Goal: Information Seeking & Learning: Check status

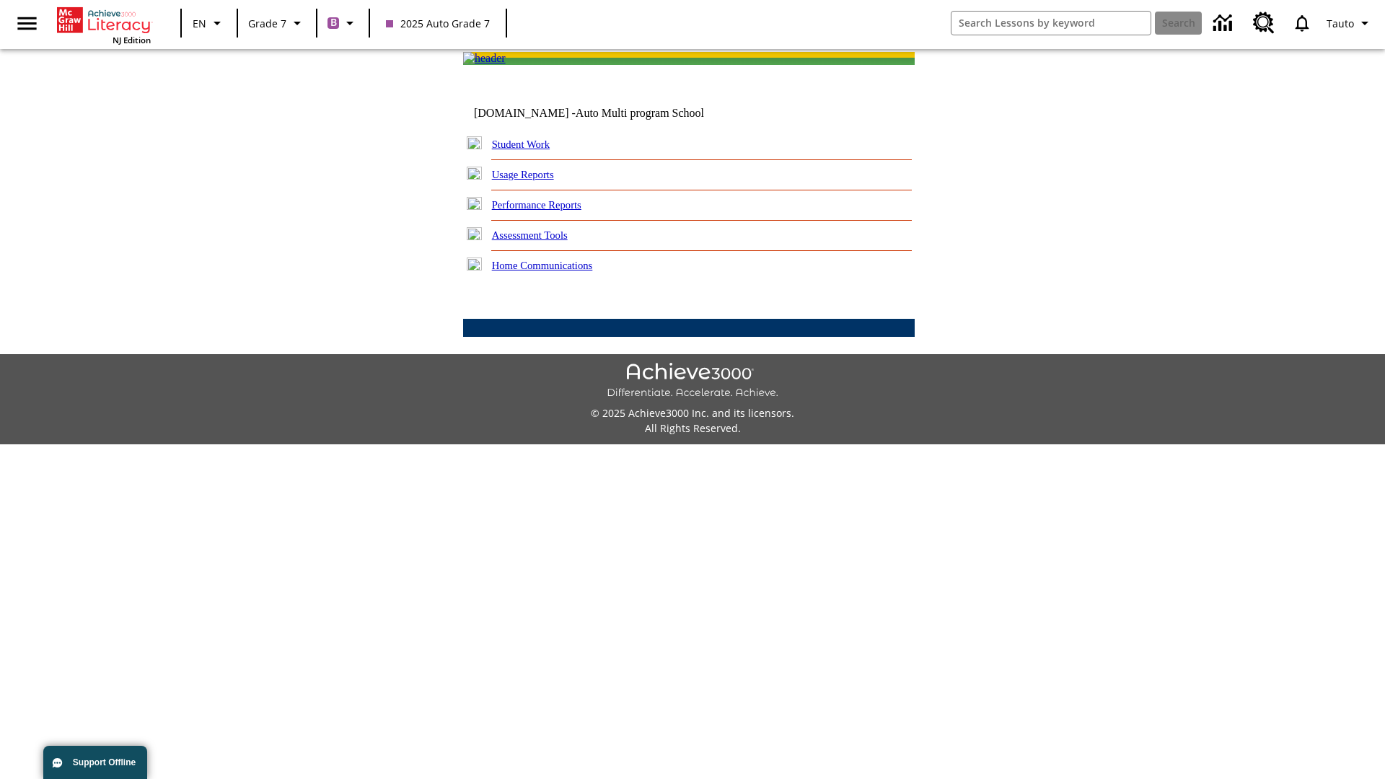
click at [552, 211] on link "Performance Reports" at bounding box center [536, 205] width 89 height 12
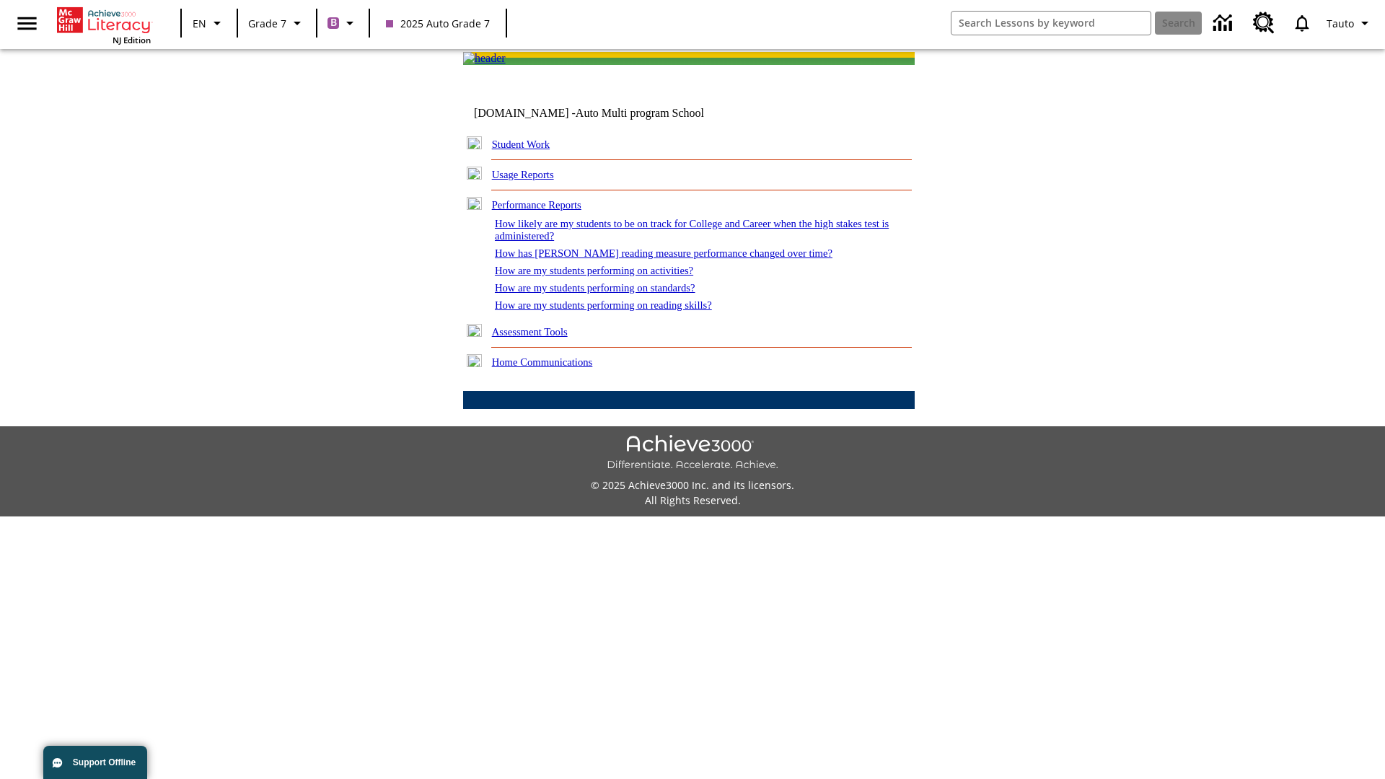
click at [618, 311] on link "How are my students performing on reading skills?" at bounding box center [603, 305] width 217 height 12
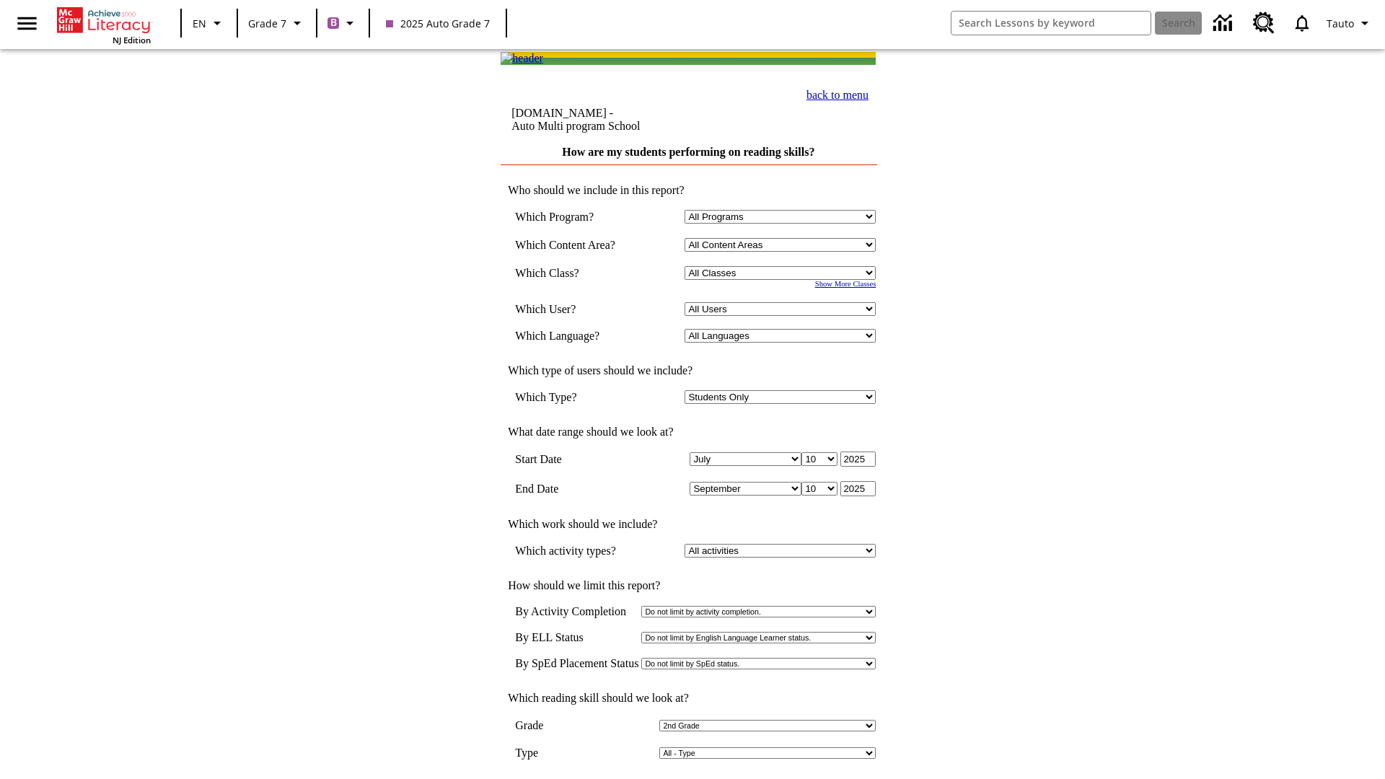
select select "2"
click at [689, 778] on input "View Report" at bounding box center [688, 794] width 69 height 16
select select "2348140"
